Goal: Task Accomplishment & Management: Manage account settings

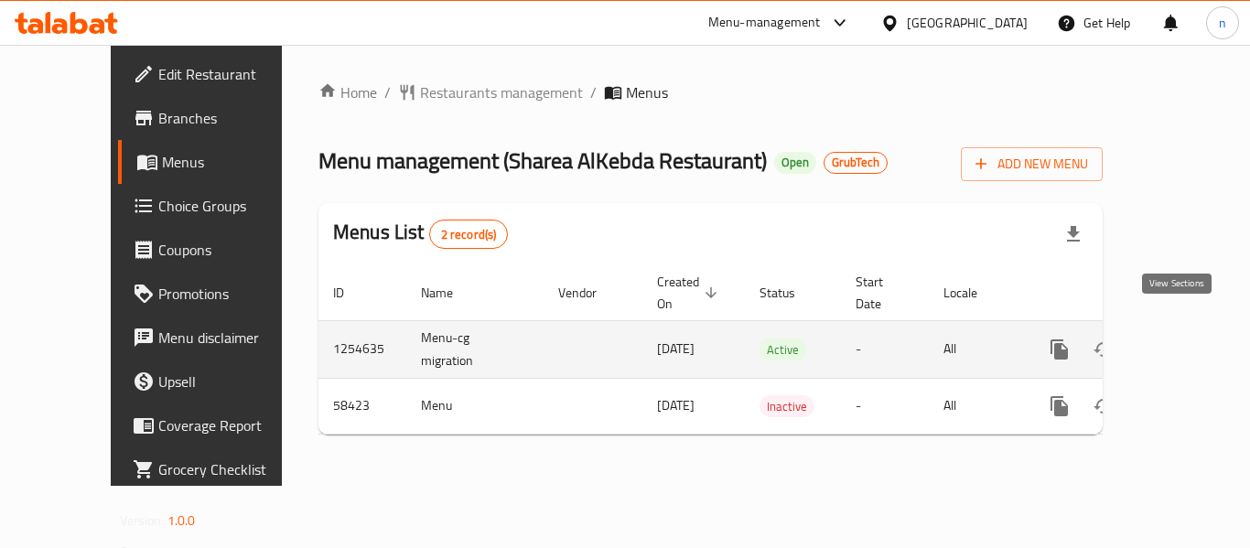
click at [1183, 341] on icon "enhanced table" at bounding box center [1191, 349] width 16 height 16
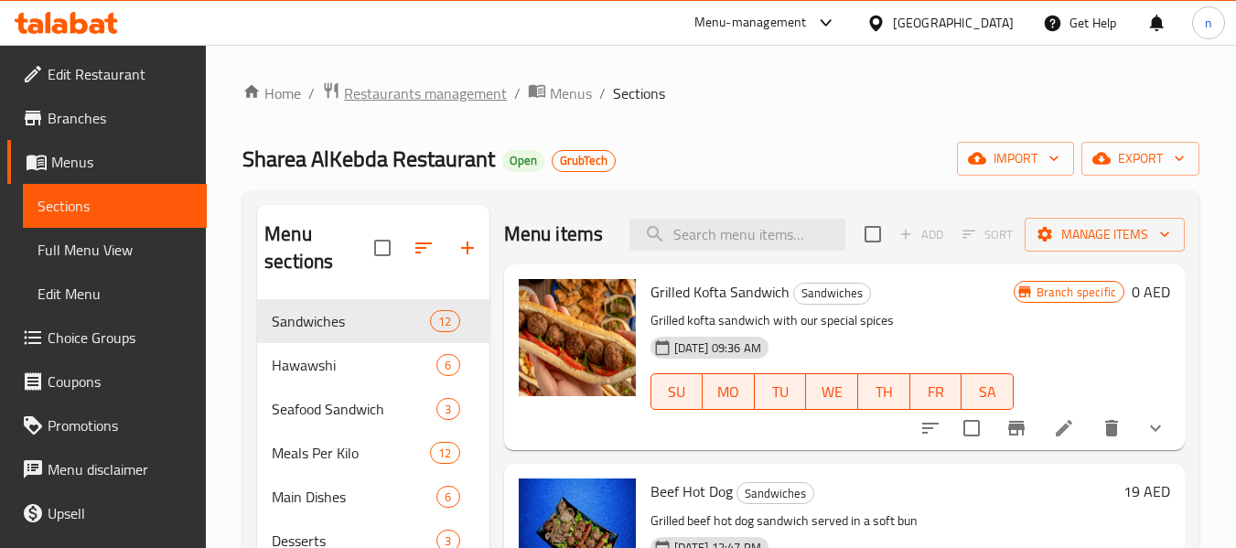
click at [419, 89] on span "Restaurants management" at bounding box center [425, 93] width 163 height 22
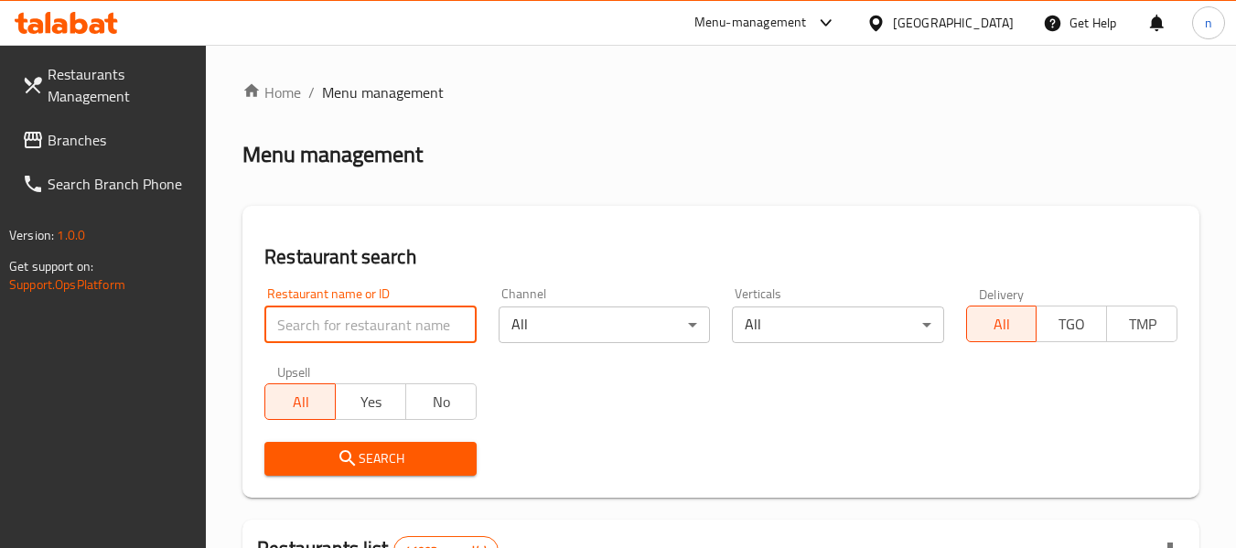
click at [398, 321] on input "search" at bounding box center [369, 324] width 211 height 37
paste input "28462"
type input "28462"
click button "Search" at bounding box center [369, 459] width 211 height 34
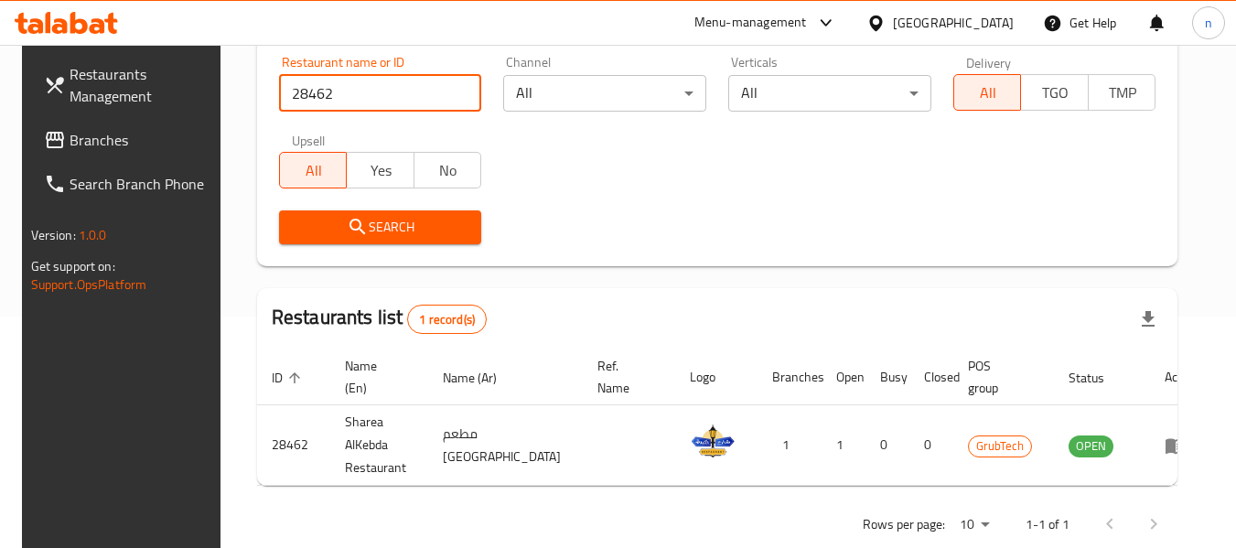
scroll to position [252, 0]
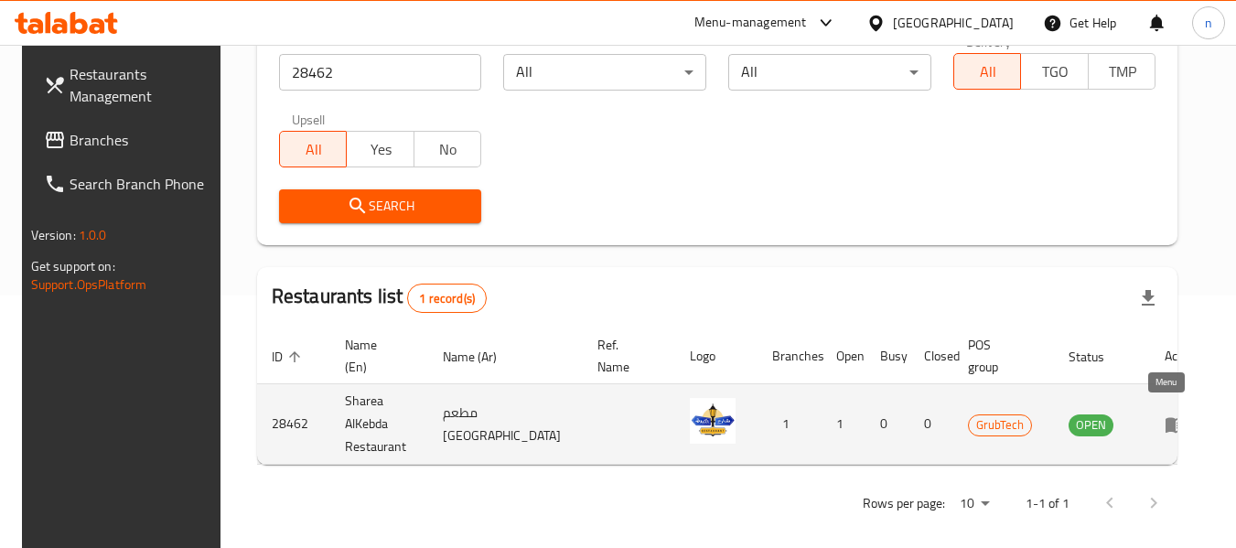
click at [1167, 415] on icon "enhanced table" at bounding box center [1175, 424] width 22 height 22
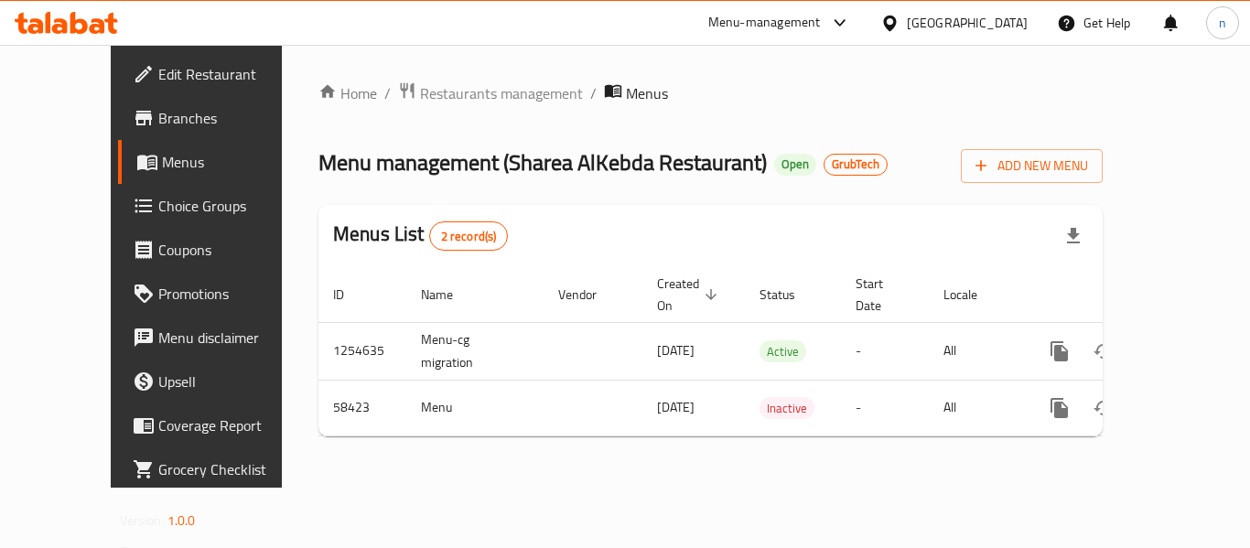
click at [433, 96] on span "Restaurants management" at bounding box center [501, 93] width 163 height 22
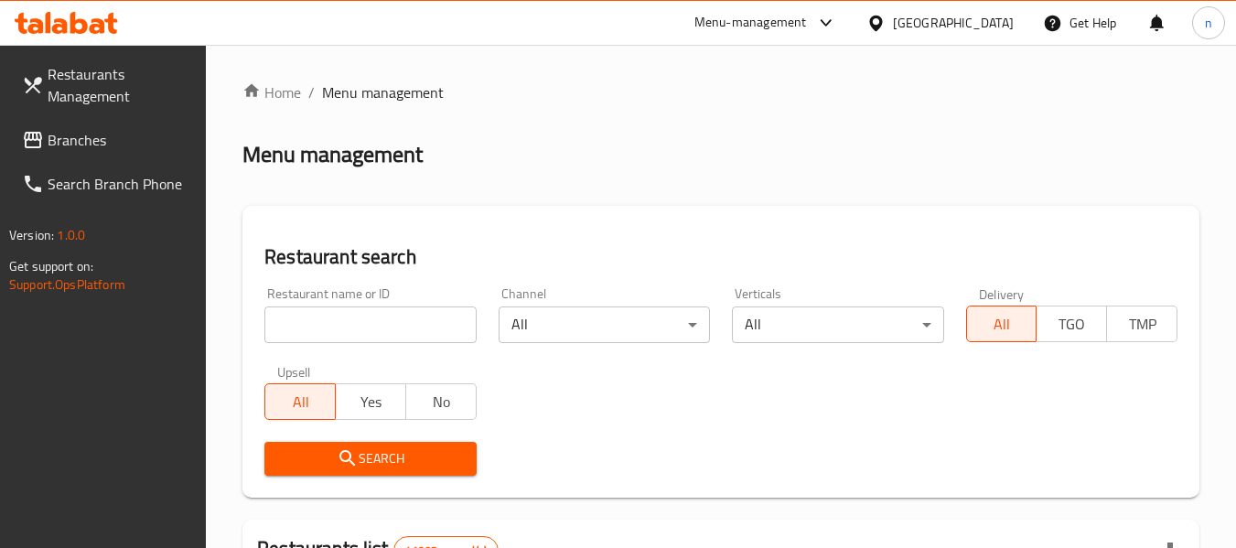
click at [960, 22] on div "[GEOGRAPHIC_DATA]" at bounding box center [953, 23] width 121 height 20
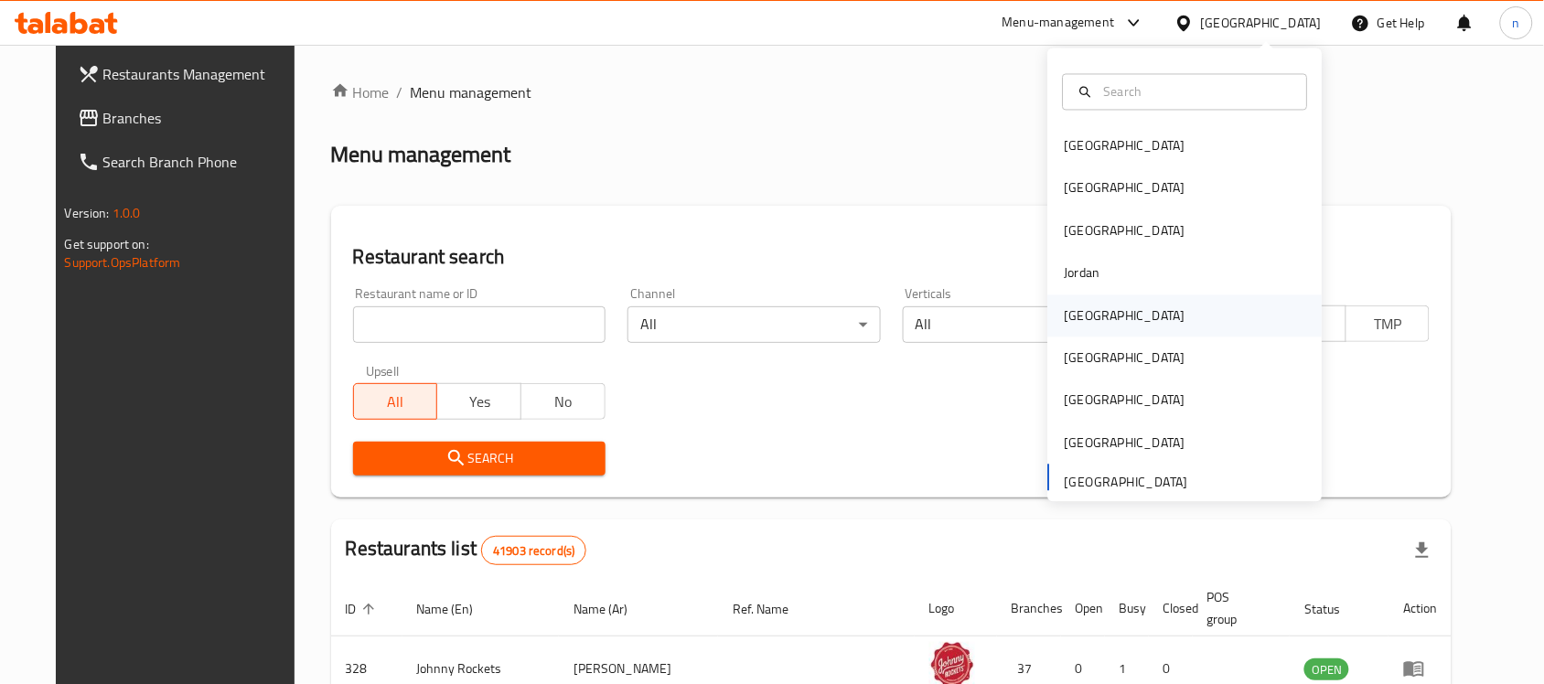
click at [1114, 317] on div "Kuwait" at bounding box center [1185, 316] width 274 height 42
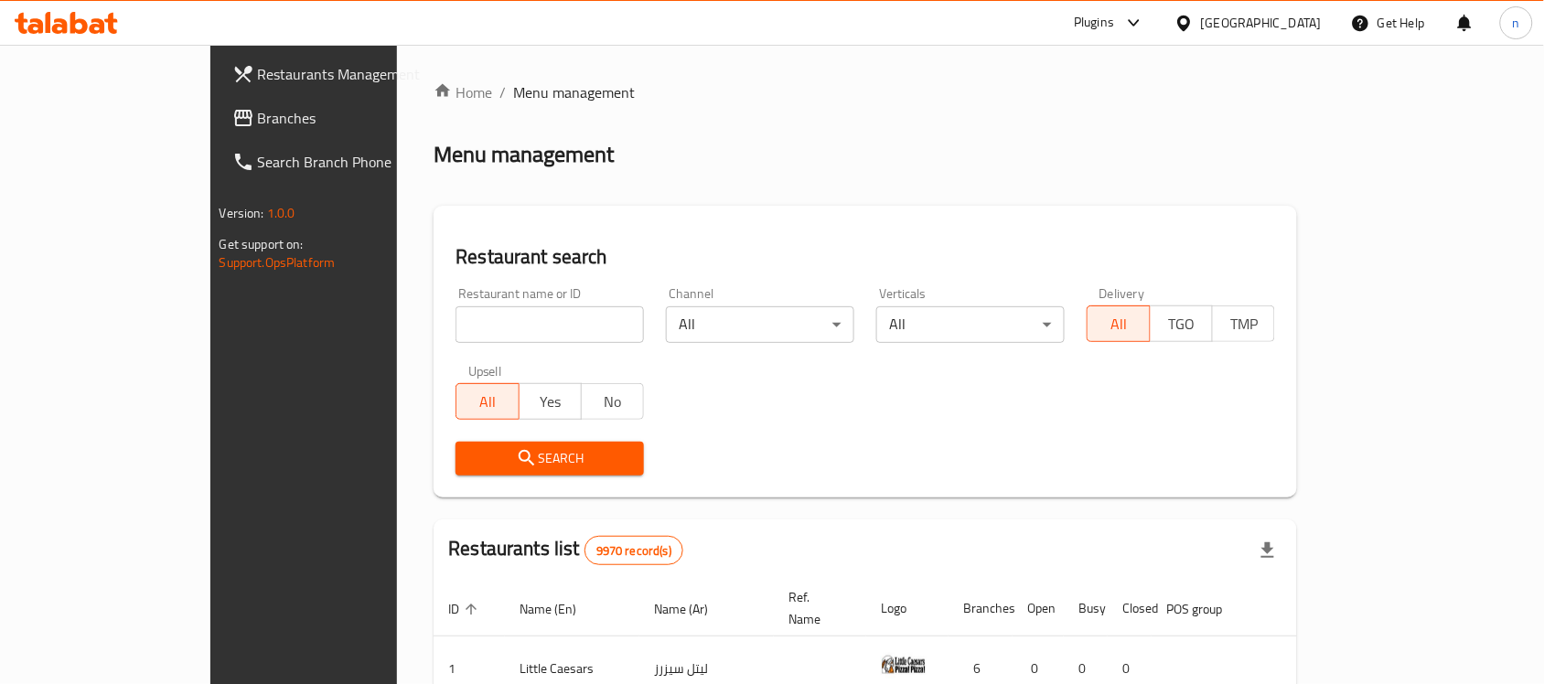
click at [258, 125] on span "Branches" at bounding box center [356, 118] width 196 height 22
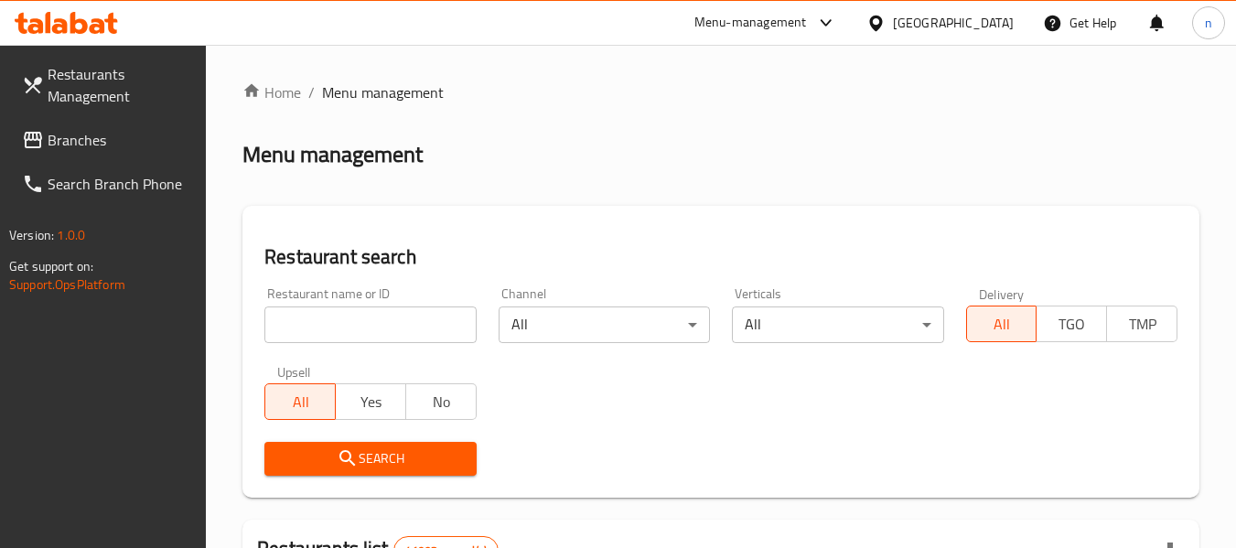
click at [924, 33] on div "[GEOGRAPHIC_DATA]" at bounding box center [953, 23] width 121 height 20
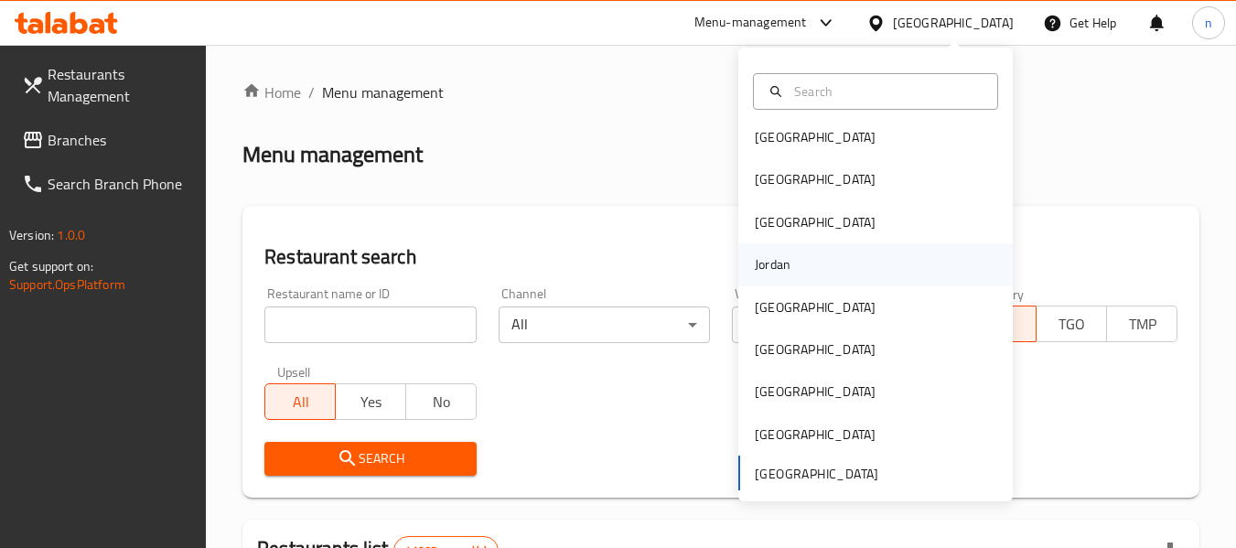
scroll to position [10, 0]
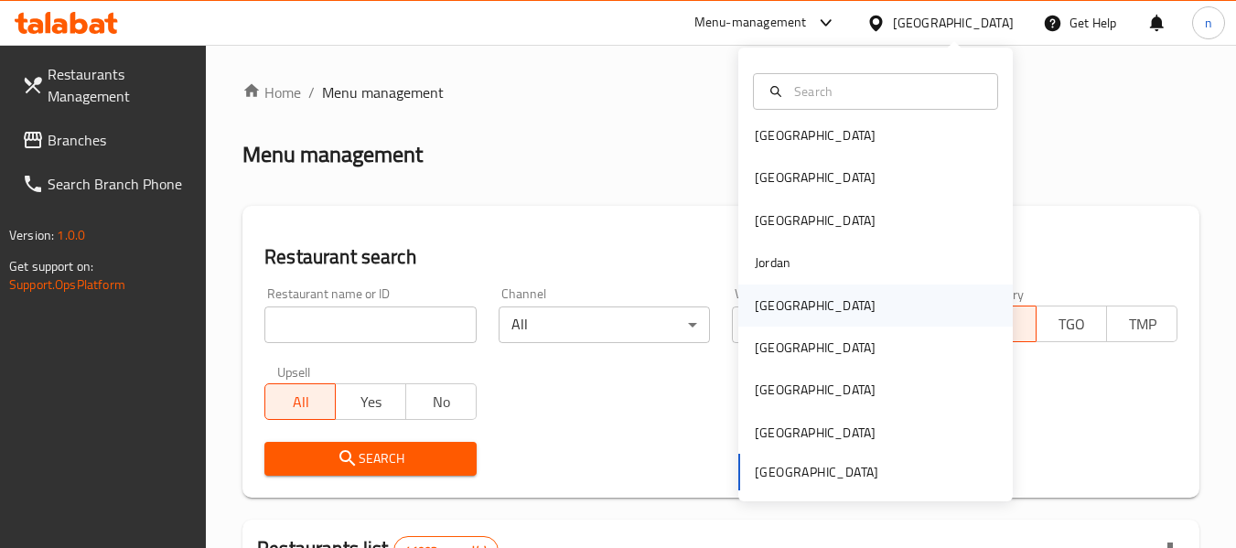
click at [814, 311] on div "Kuwait" at bounding box center [875, 305] width 274 height 42
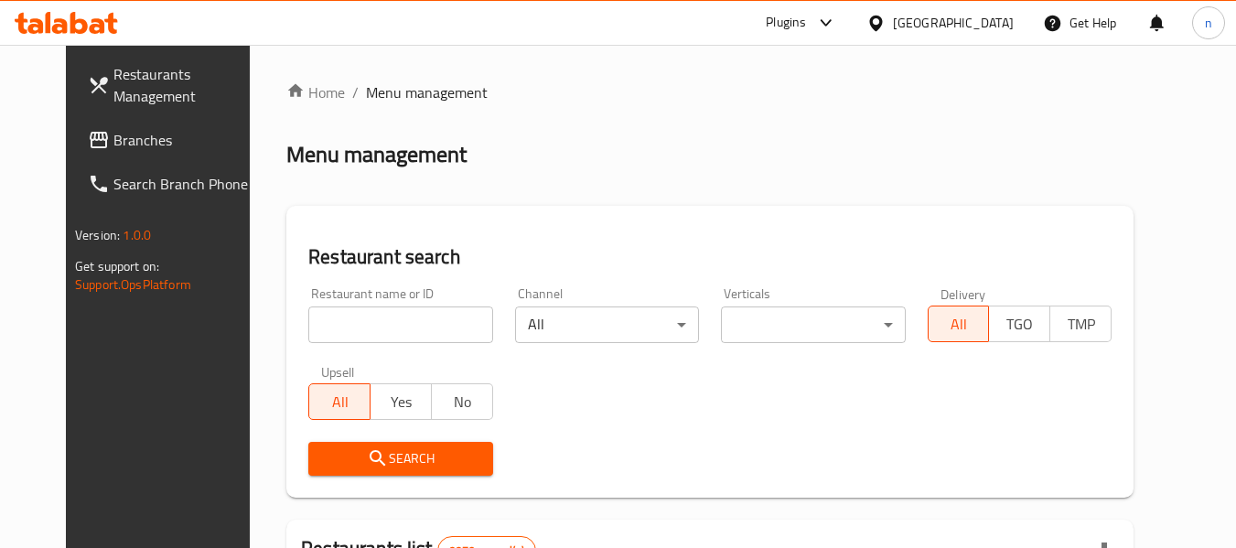
click at [837, 16] on icon at bounding box center [826, 23] width 22 height 22
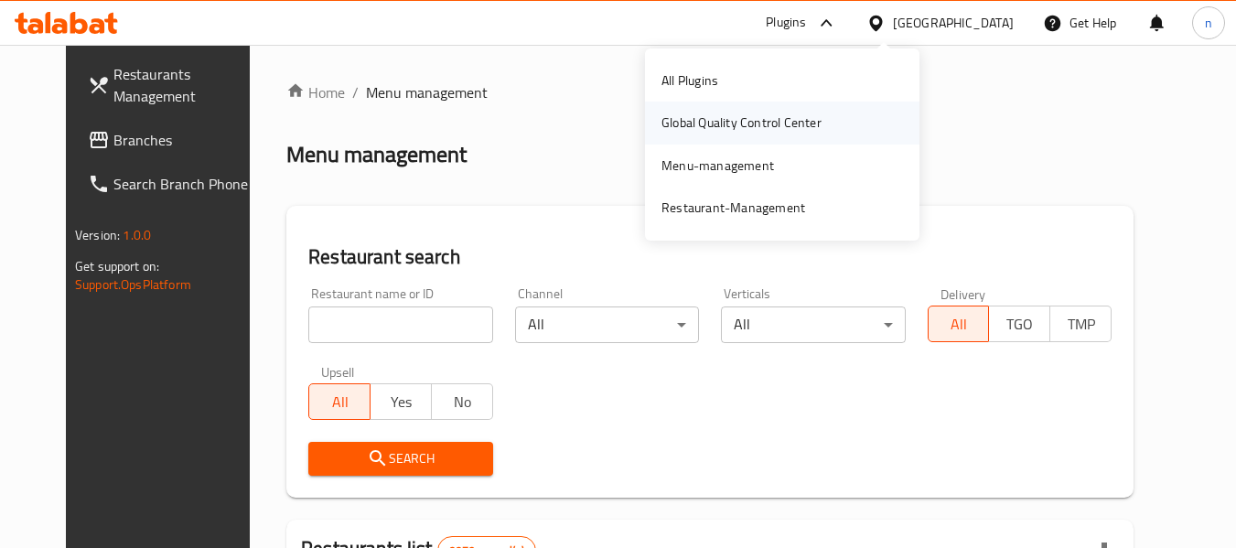
click at [766, 121] on div "Global Quality Control Center" at bounding box center [741, 123] width 160 height 20
